Goal: Navigation & Orientation: Find specific page/section

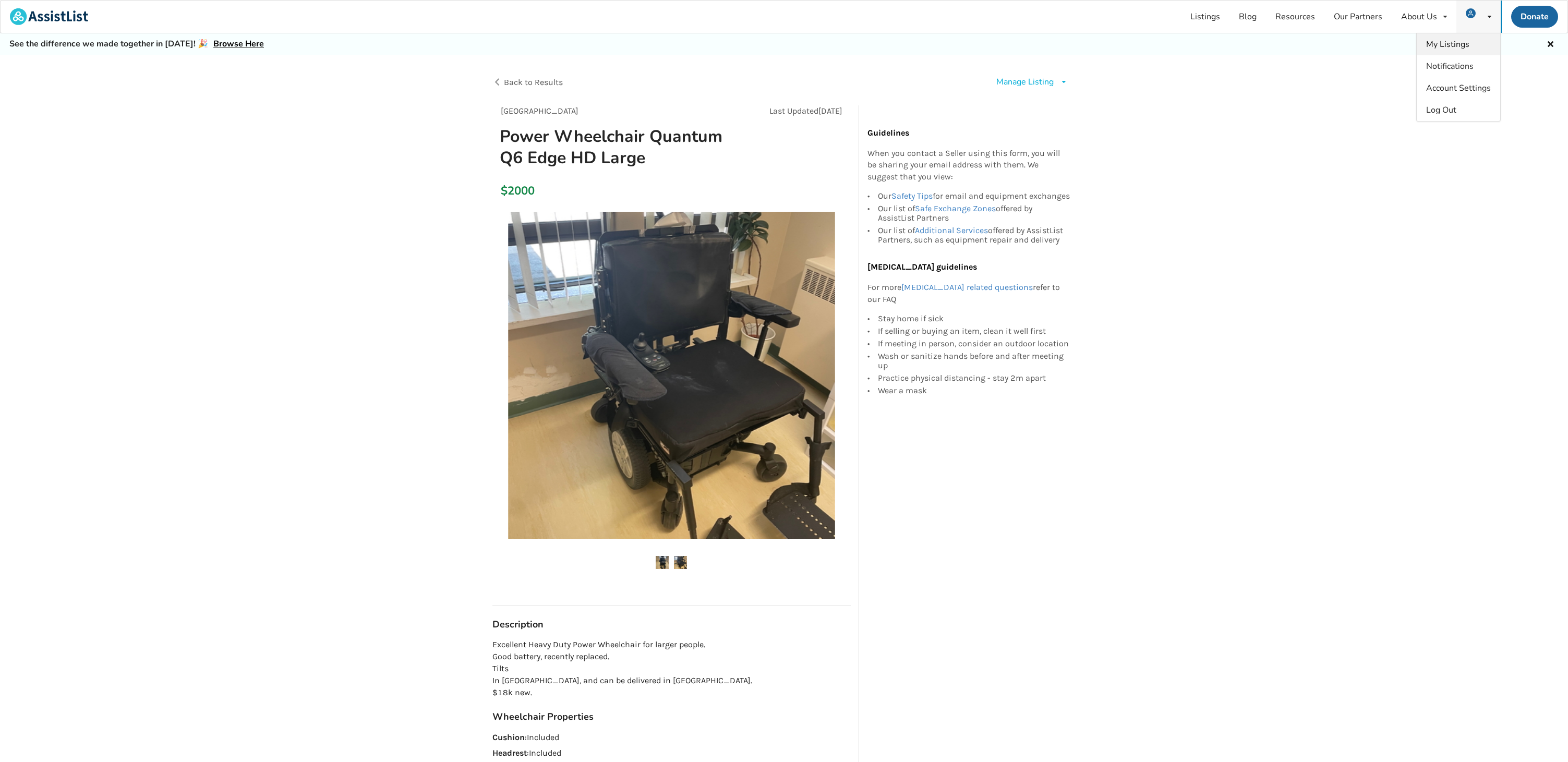
click at [1454, 42] on span "My Listings" at bounding box center [1447, 44] width 43 height 12
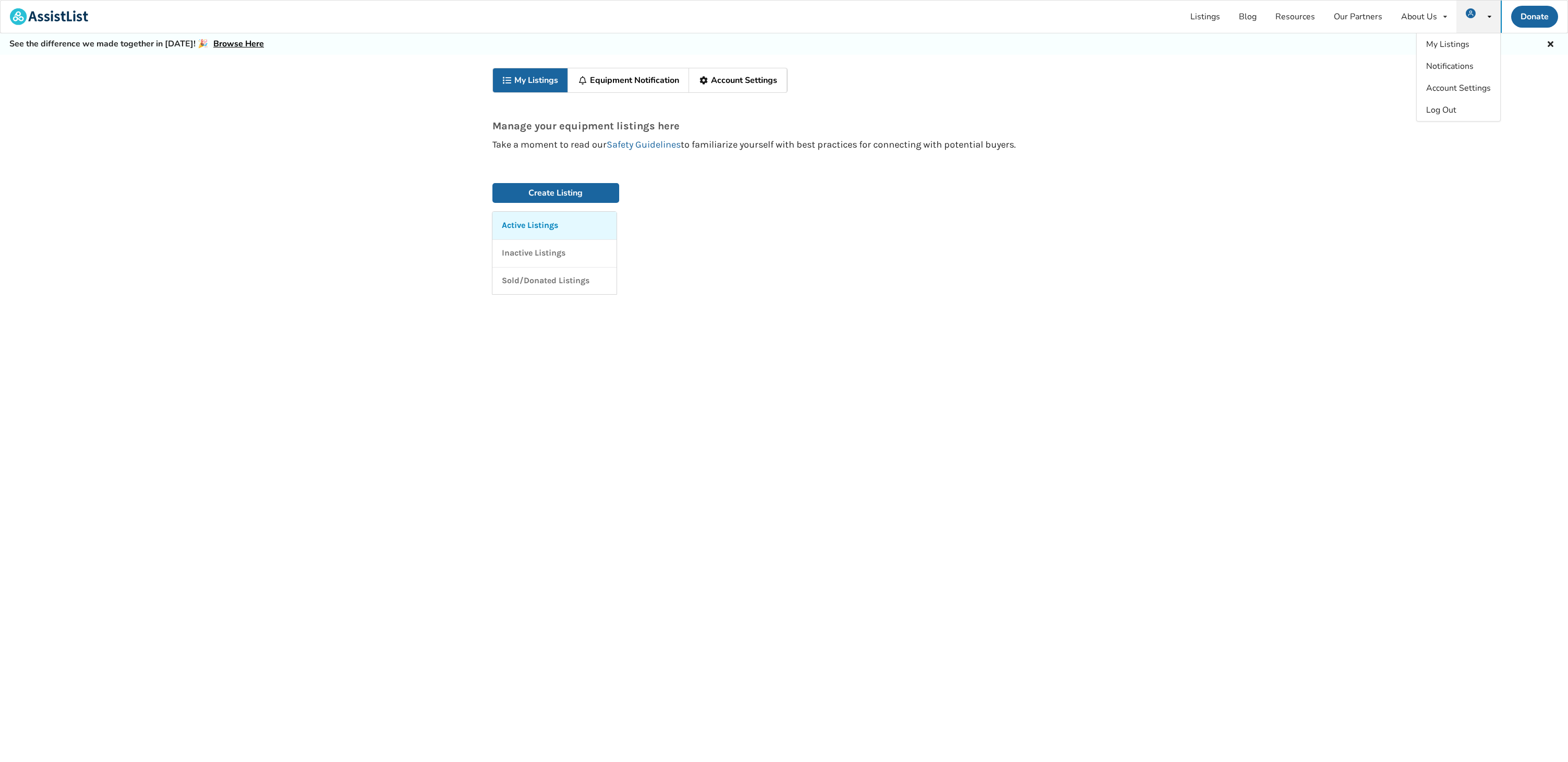
click at [539, 228] on p "Active Listings" at bounding box center [530, 226] width 57 height 12
click at [549, 253] on p "Inactive Listings" at bounding box center [533, 253] width 64 height 12
click at [1451, 46] on span "My Listings" at bounding box center [1447, 44] width 43 height 12
click at [541, 253] on p "Inactive Listings" at bounding box center [533, 253] width 64 height 12
click at [551, 286] on p "Sold/Donated Listings" at bounding box center [545, 281] width 88 height 12
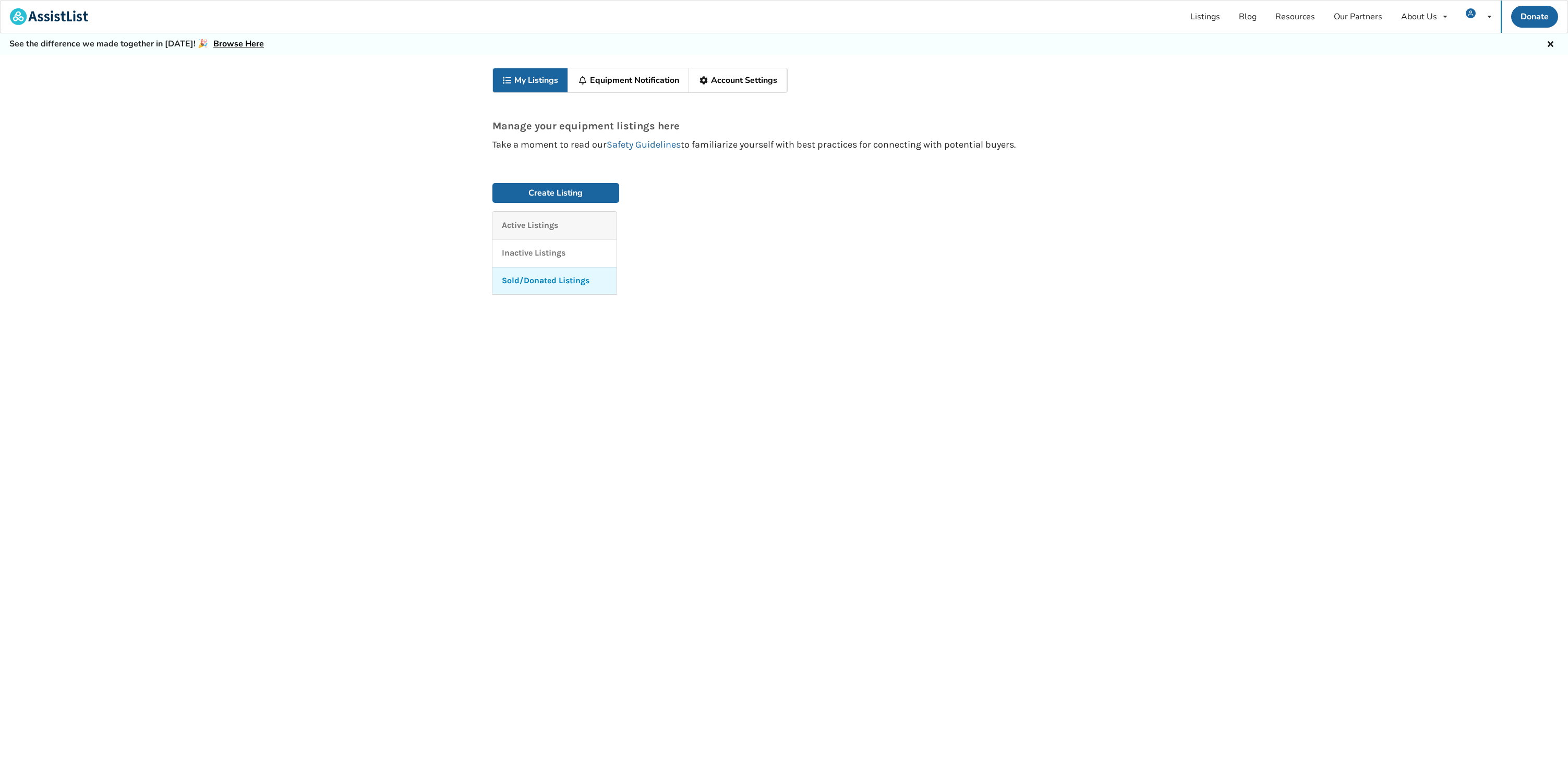
click at [540, 214] on link "Active Listings" at bounding box center [555, 225] width 124 height 27
click at [1461, 52] on link "My Listings" at bounding box center [1458, 44] width 83 height 22
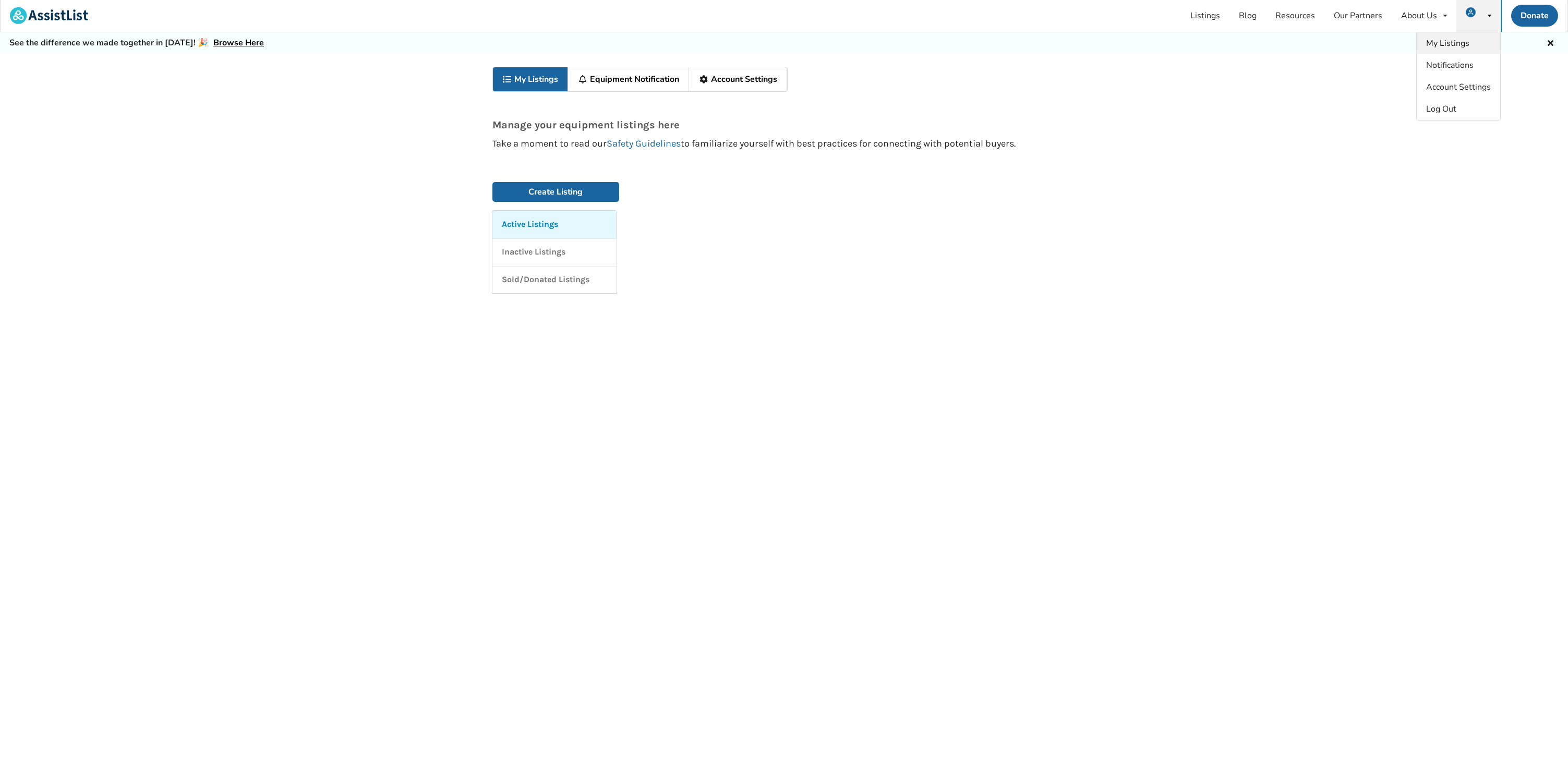
scroll to position [2, 0]
click at [627, 81] on link "Equipment Notification" at bounding box center [628, 79] width 121 height 24
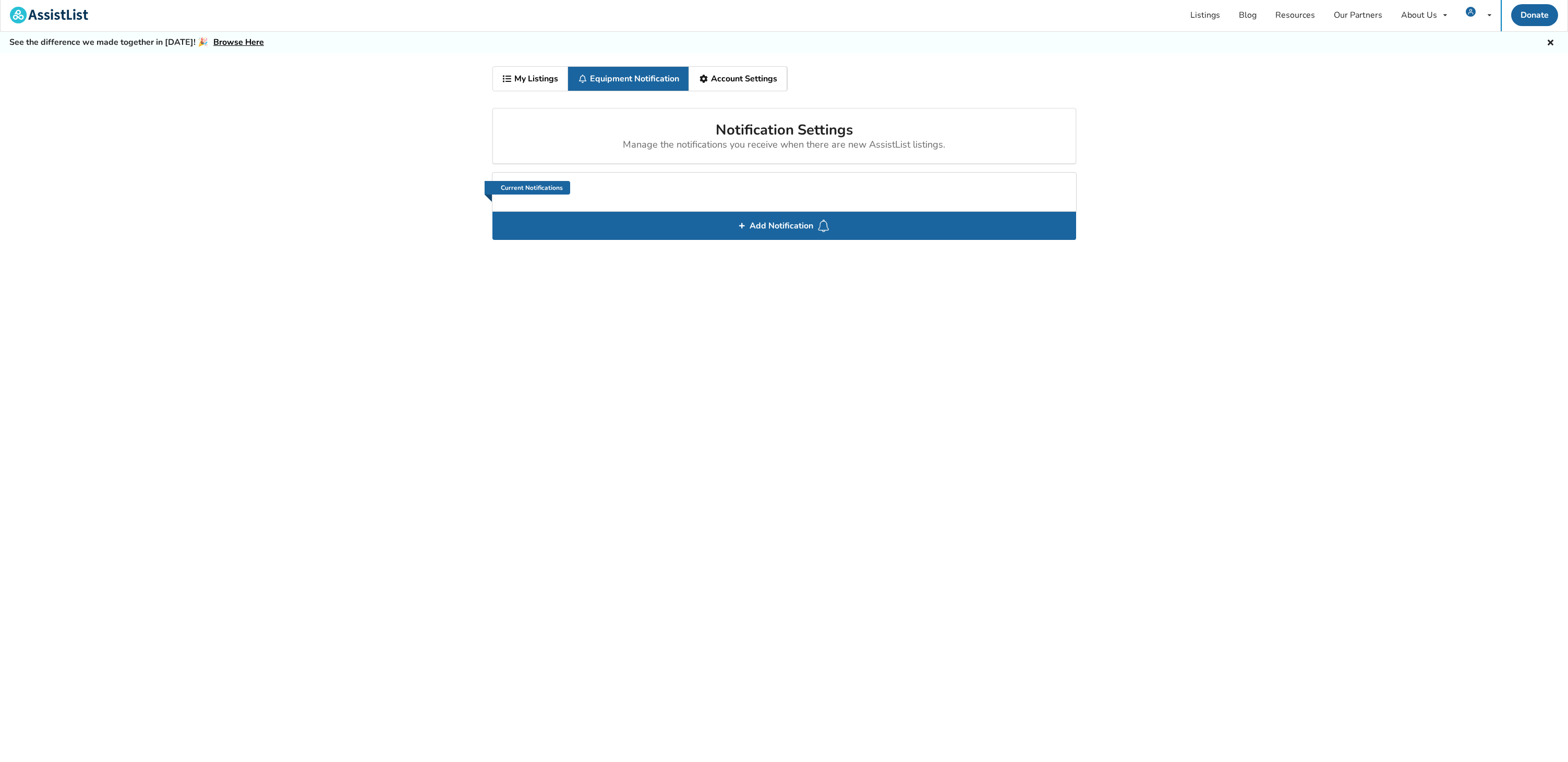
click at [735, 85] on link "Account Settings" at bounding box center [738, 79] width 98 height 24
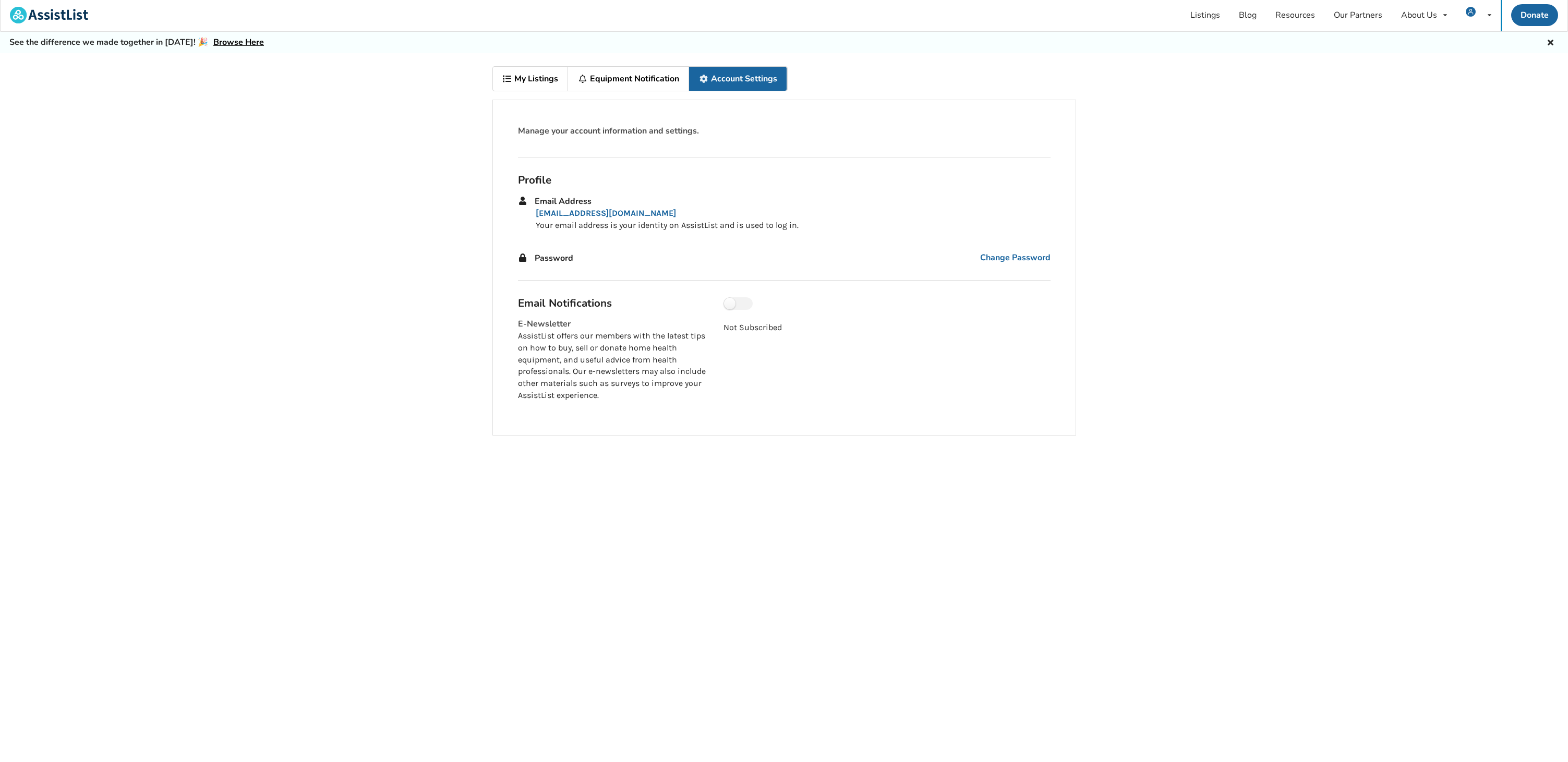
click at [528, 75] on link "My Listings" at bounding box center [531, 79] width 75 height 24
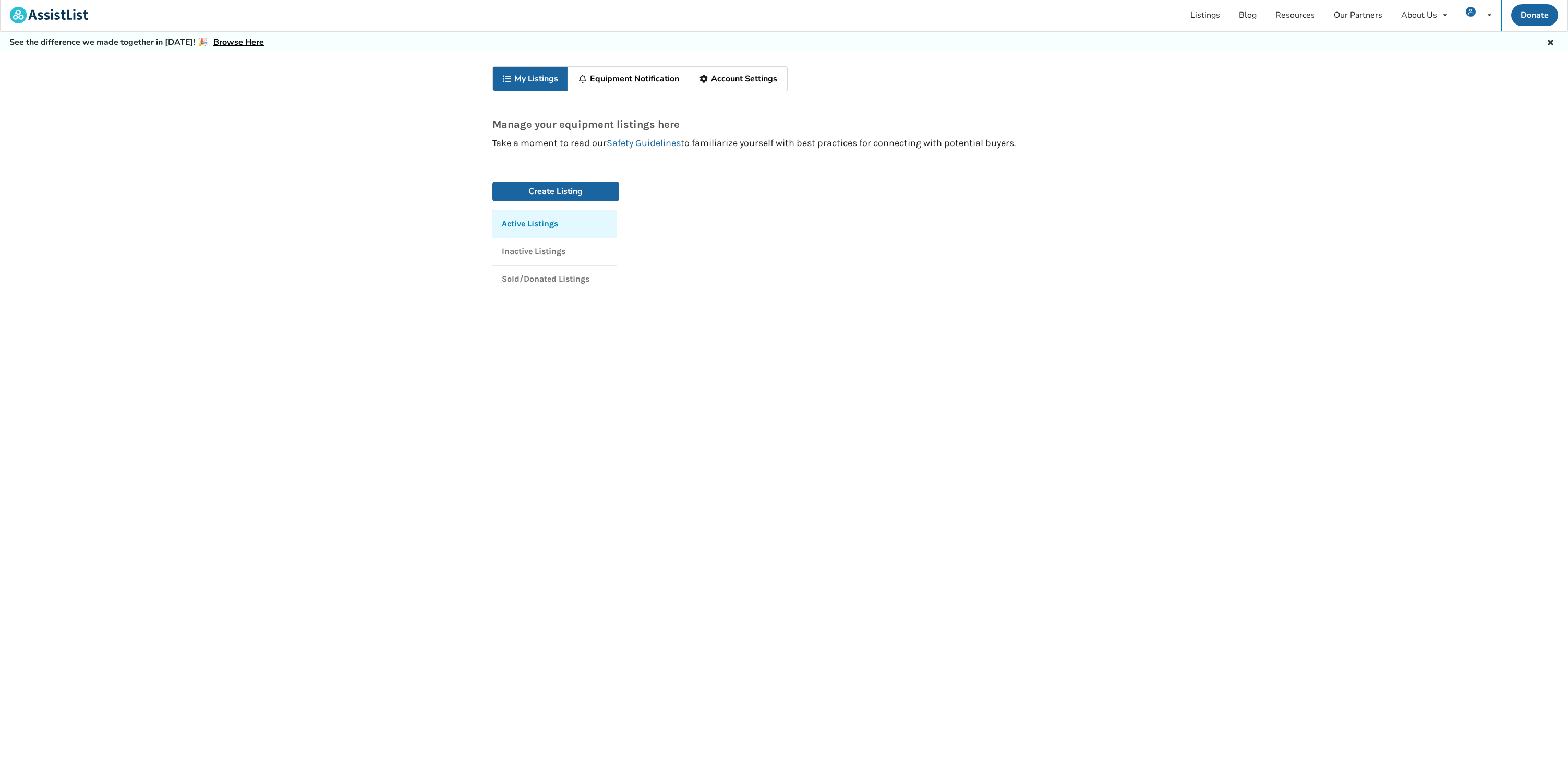
click at [542, 218] on p "Active Listings" at bounding box center [530, 224] width 57 height 12
click at [547, 260] on link "Inactive Listings" at bounding box center [555, 251] width 124 height 27
click at [556, 281] on p "Sold/Donated Listings" at bounding box center [545, 279] width 88 height 12
click at [1549, 38] on icon at bounding box center [1550, 41] width 10 height 9
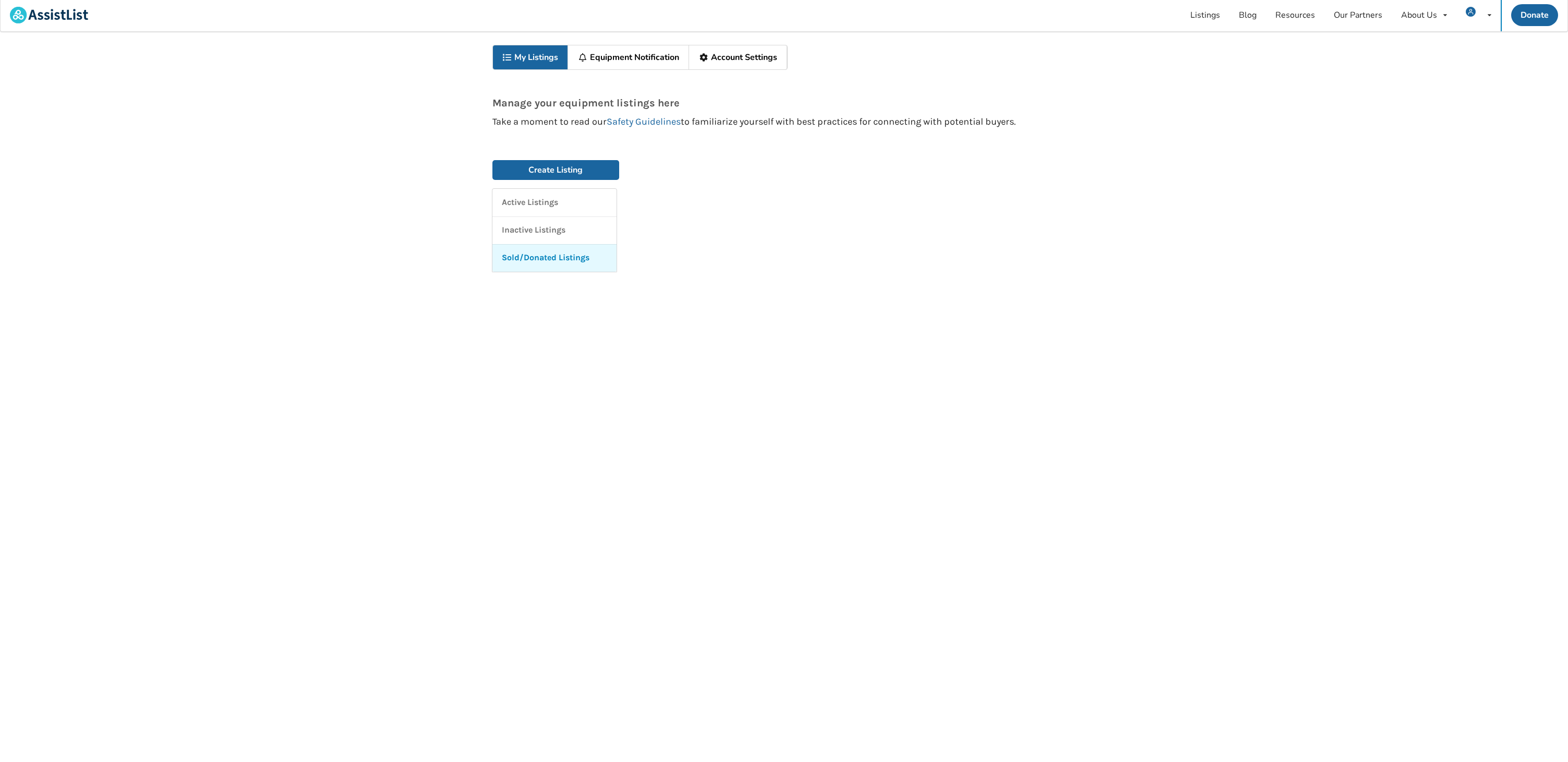
scroll to position [2, 0]
click at [1213, 9] on link "Listings" at bounding box center [1205, 14] width 49 height 32
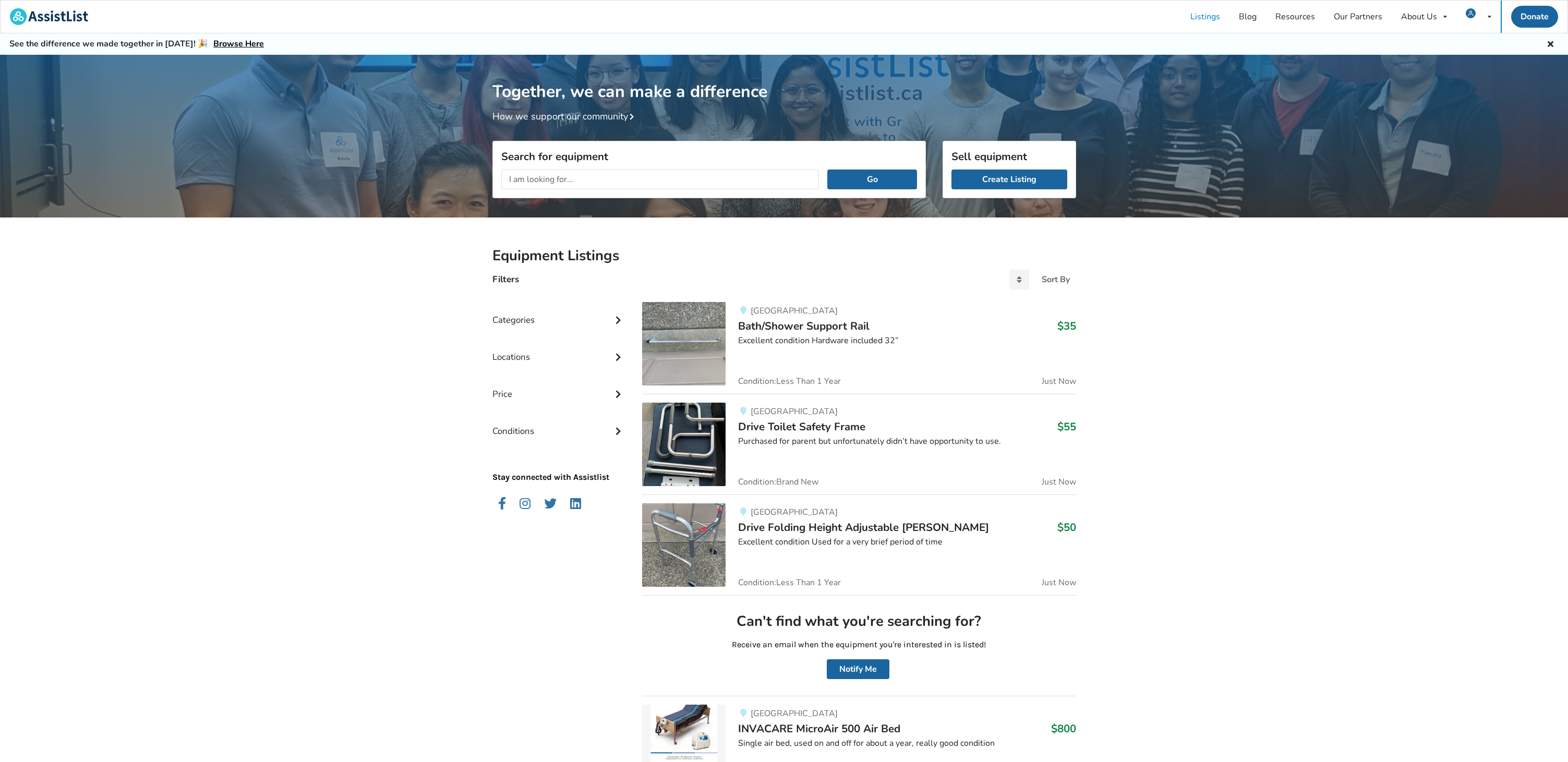
click at [579, 177] on input "text" at bounding box center [660, 180] width 318 height 20
type input "power wheelchair"
click at [827, 170] on button "Go" at bounding box center [872, 180] width 89 height 20
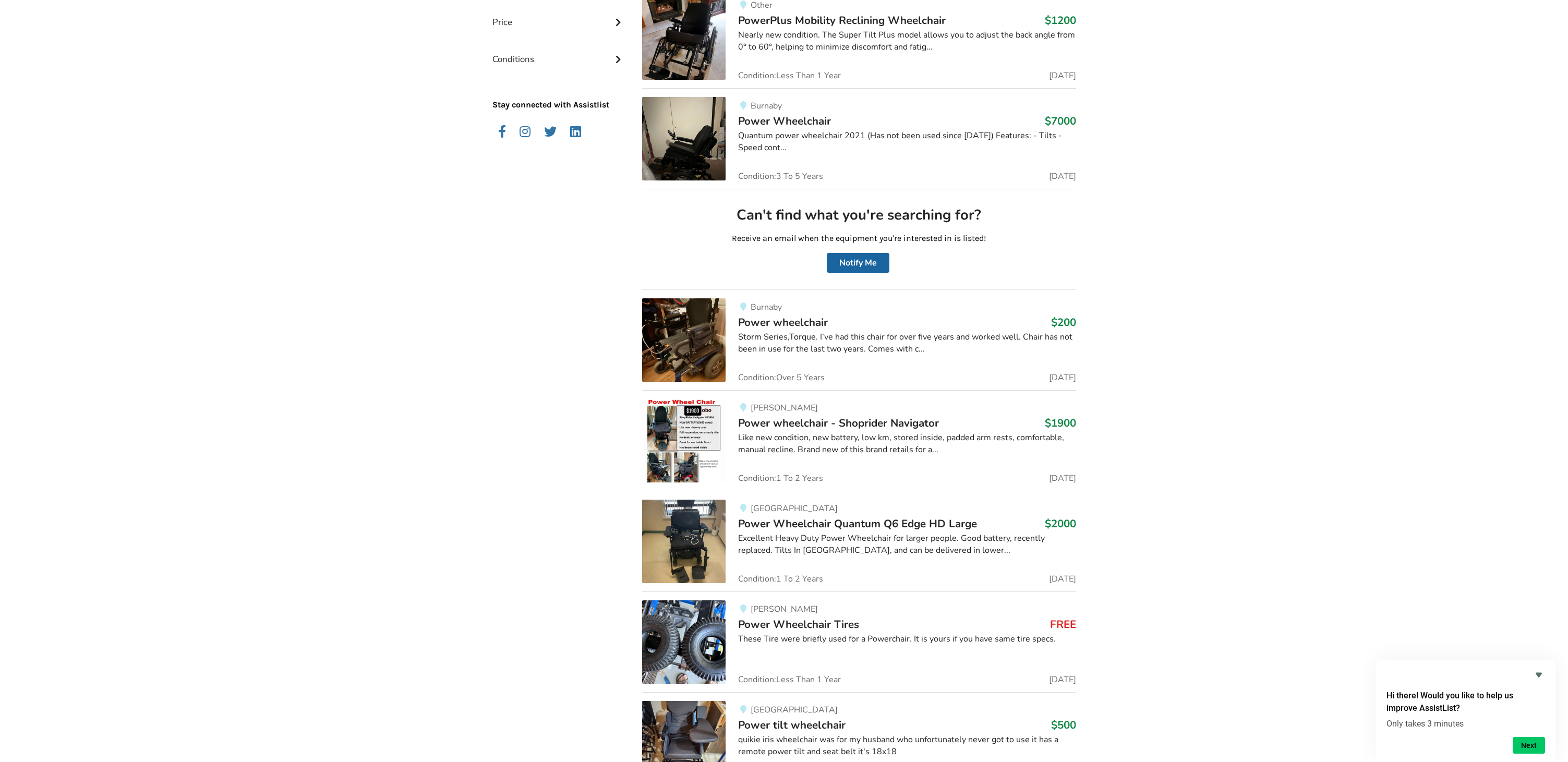
scroll to position [410, 0]
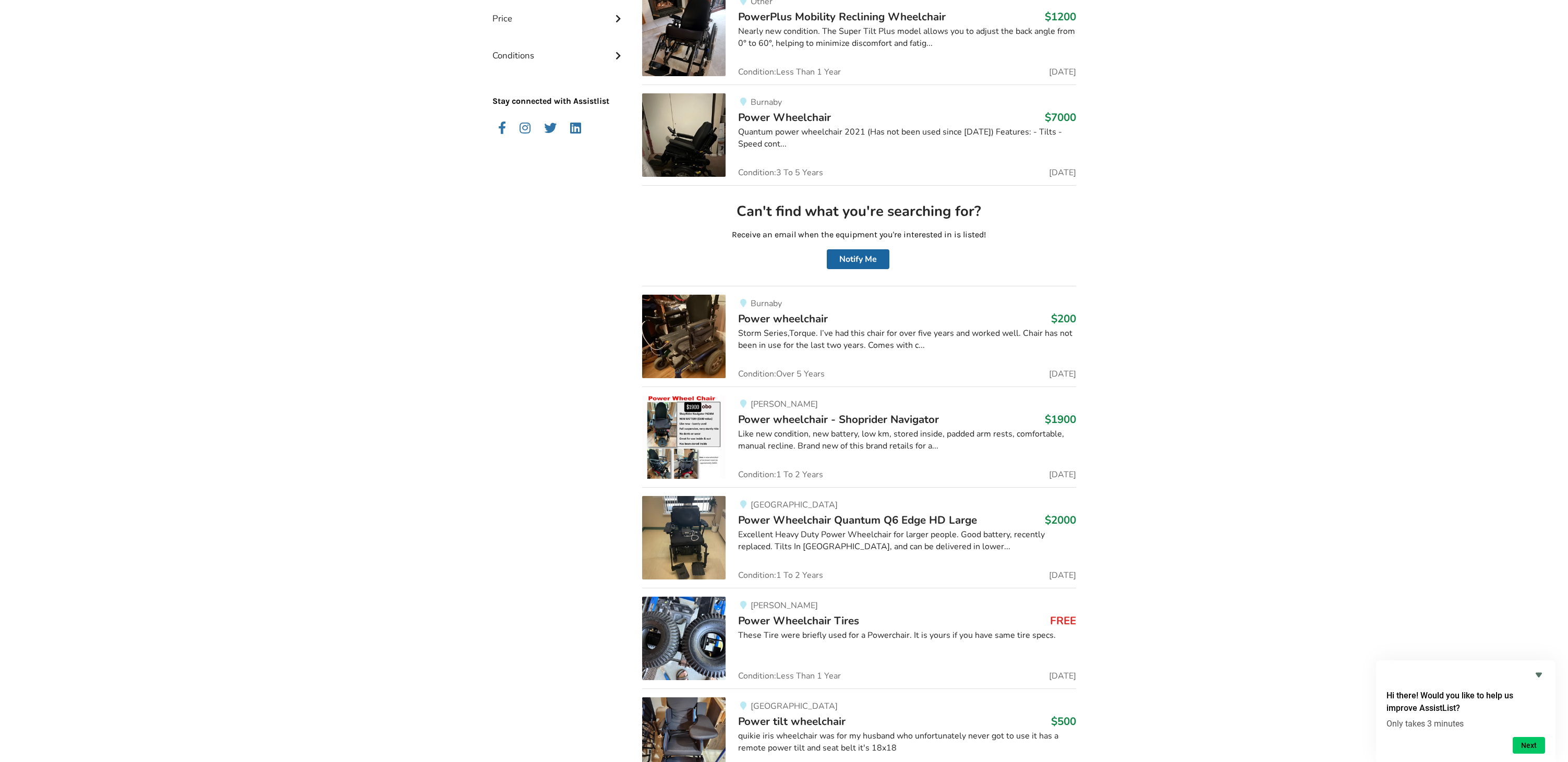
click at [828, 516] on span "Power Wheelchair Quantum Q6 Edge HD Large" at bounding box center [858, 520] width 239 height 15
